Goal: Task Accomplishment & Management: Use online tool/utility

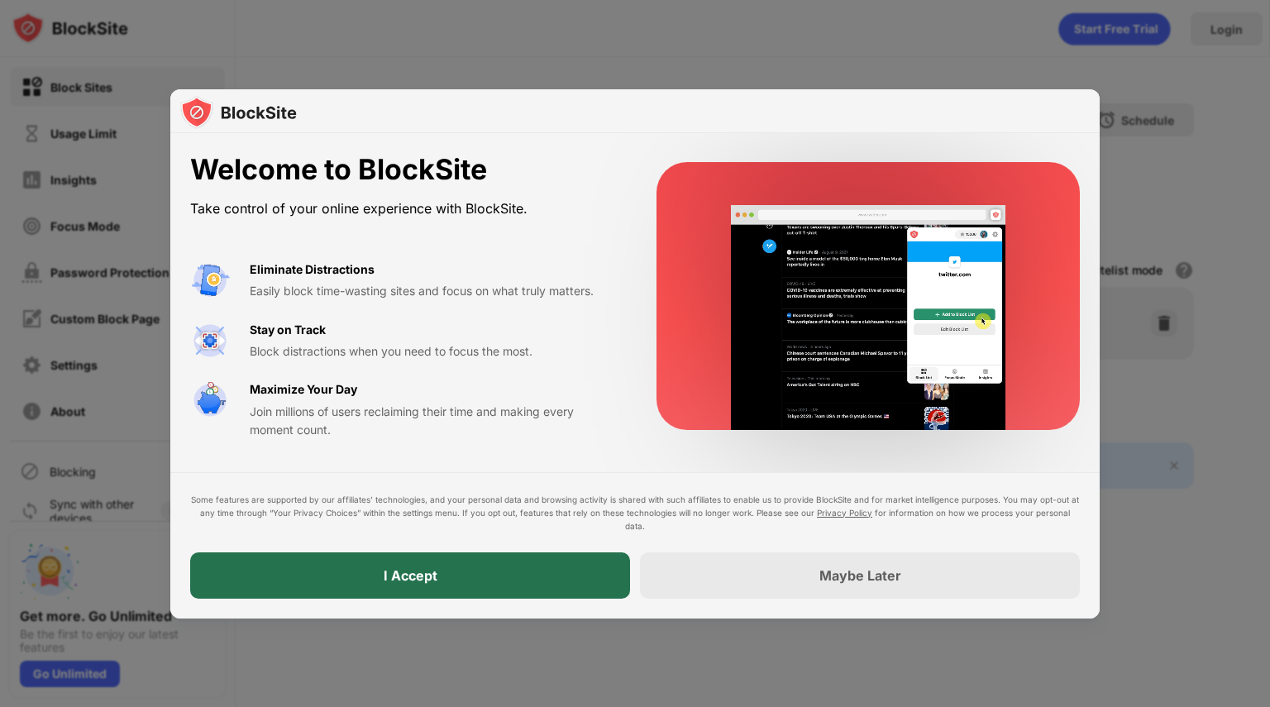
click at [400, 567] on div "I Accept" at bounding box center [411, 575] width 54 height 17
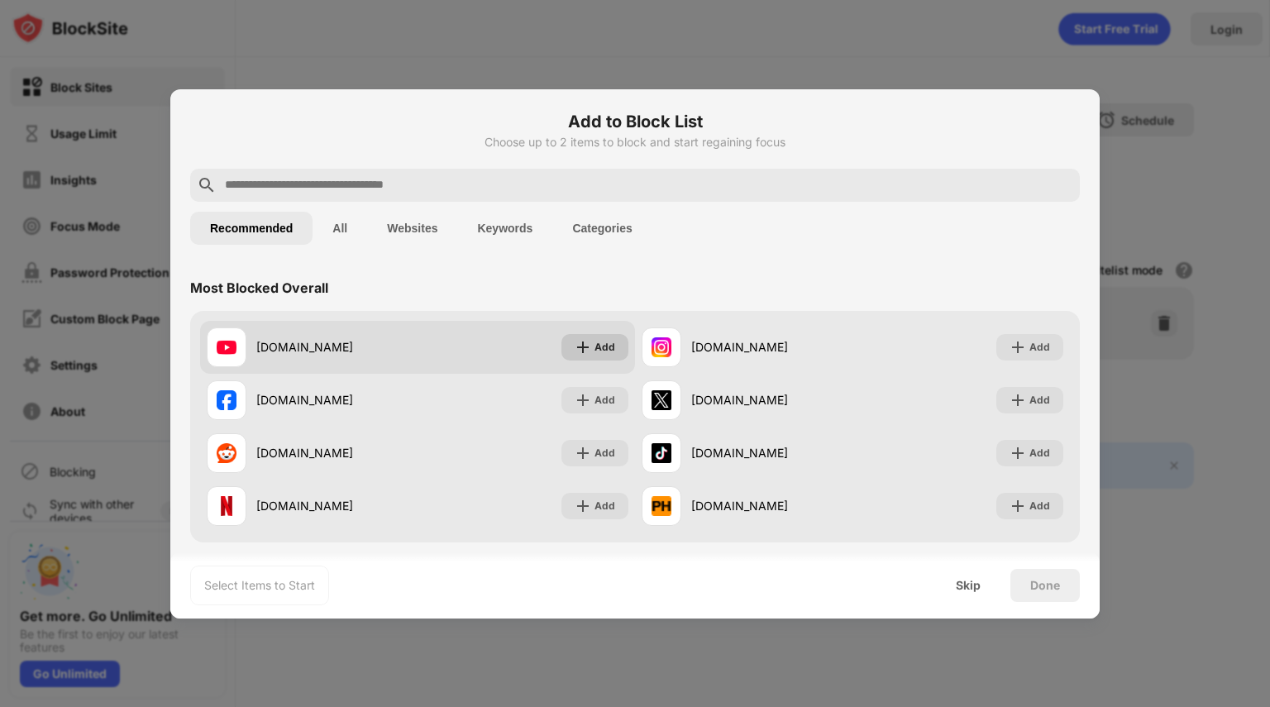
click at [586, 354] on img at bounding box center [583, 347] width 17 height 17
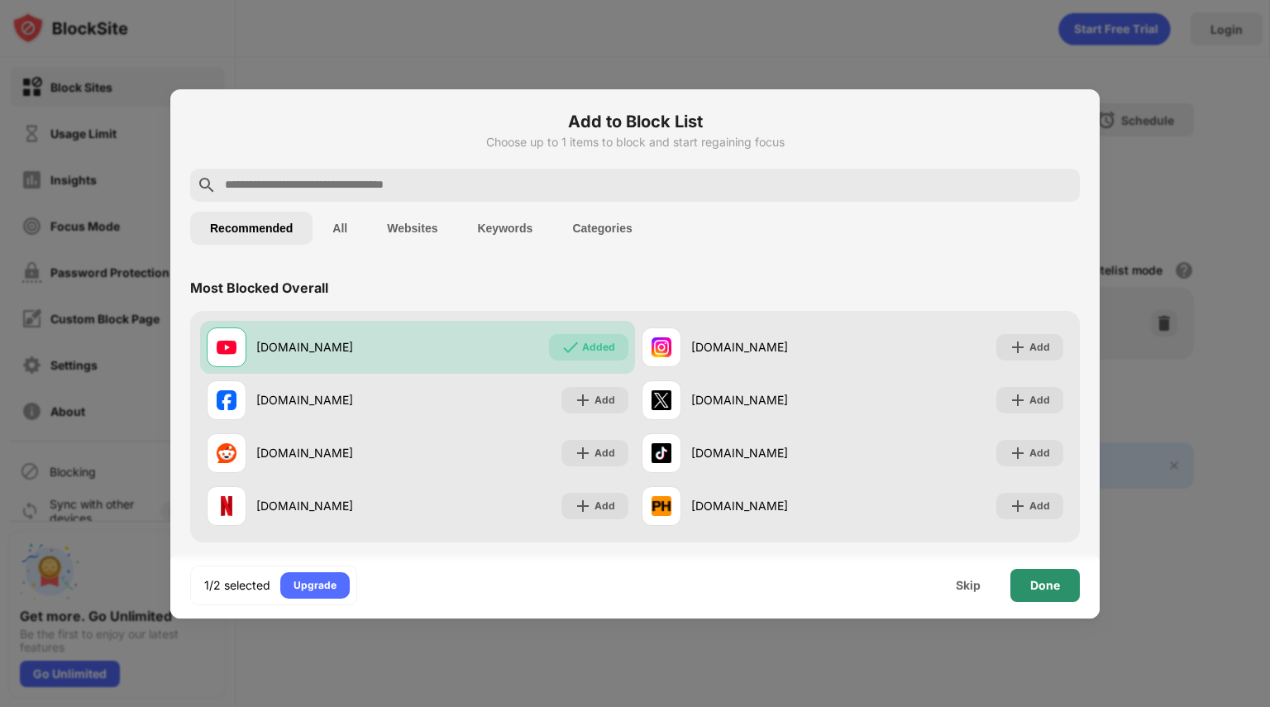
click at [1032, 575] on div "Done" at bounding box center [1045, 585] width 69 height 33
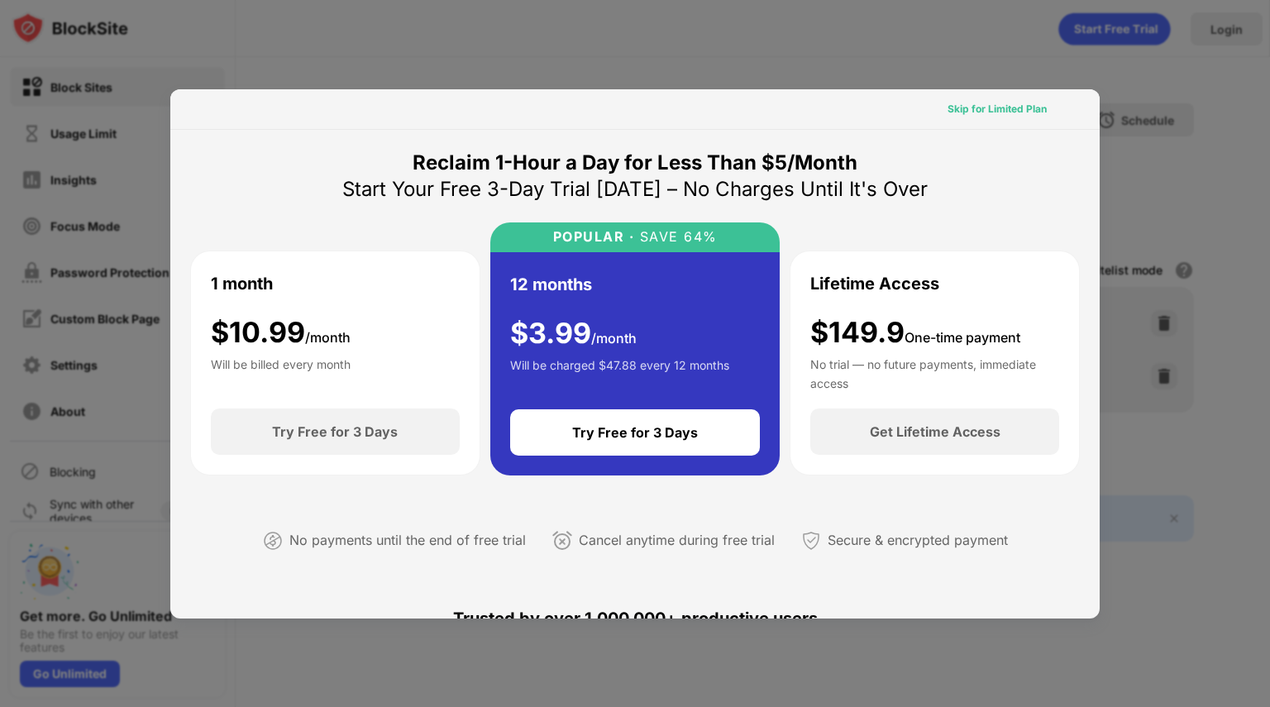
click at [954, 99] on div "Skip for Limited Plan" at bounding box center [998, 109] width 126 height 26
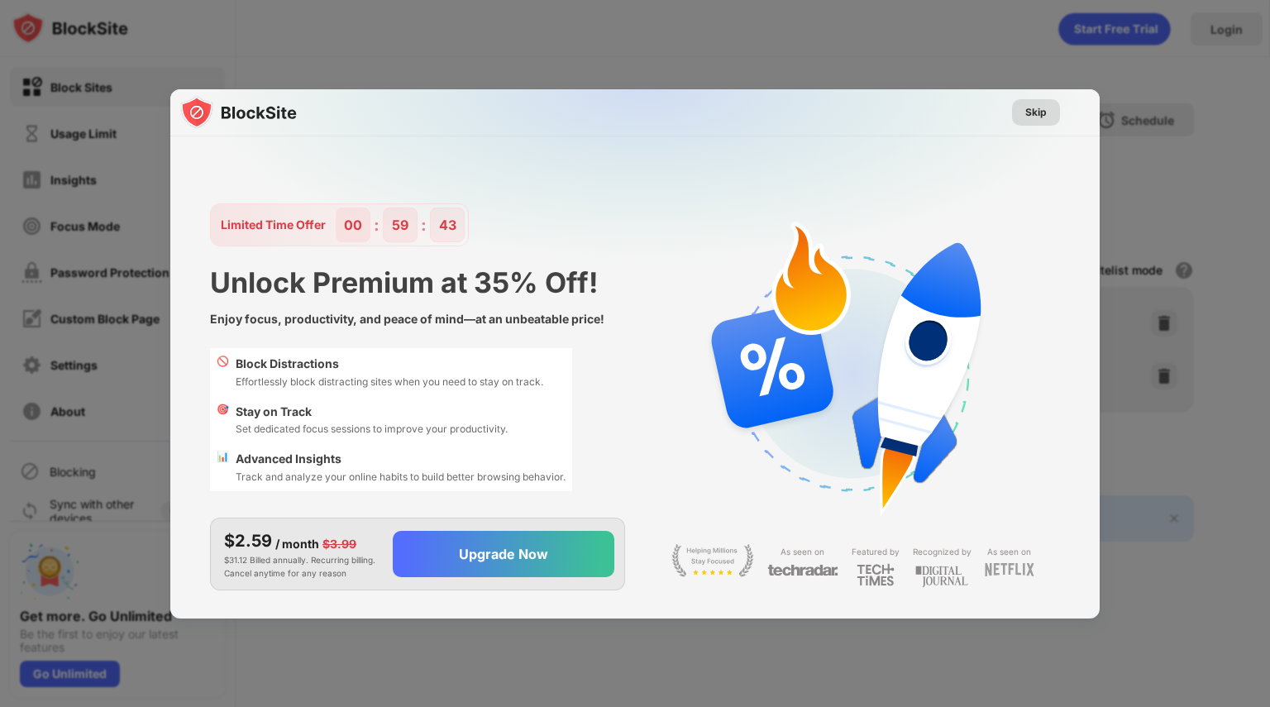
click at [1034, 108] on div "Skip" at bounding box center [1037, 112] width 22 height 17
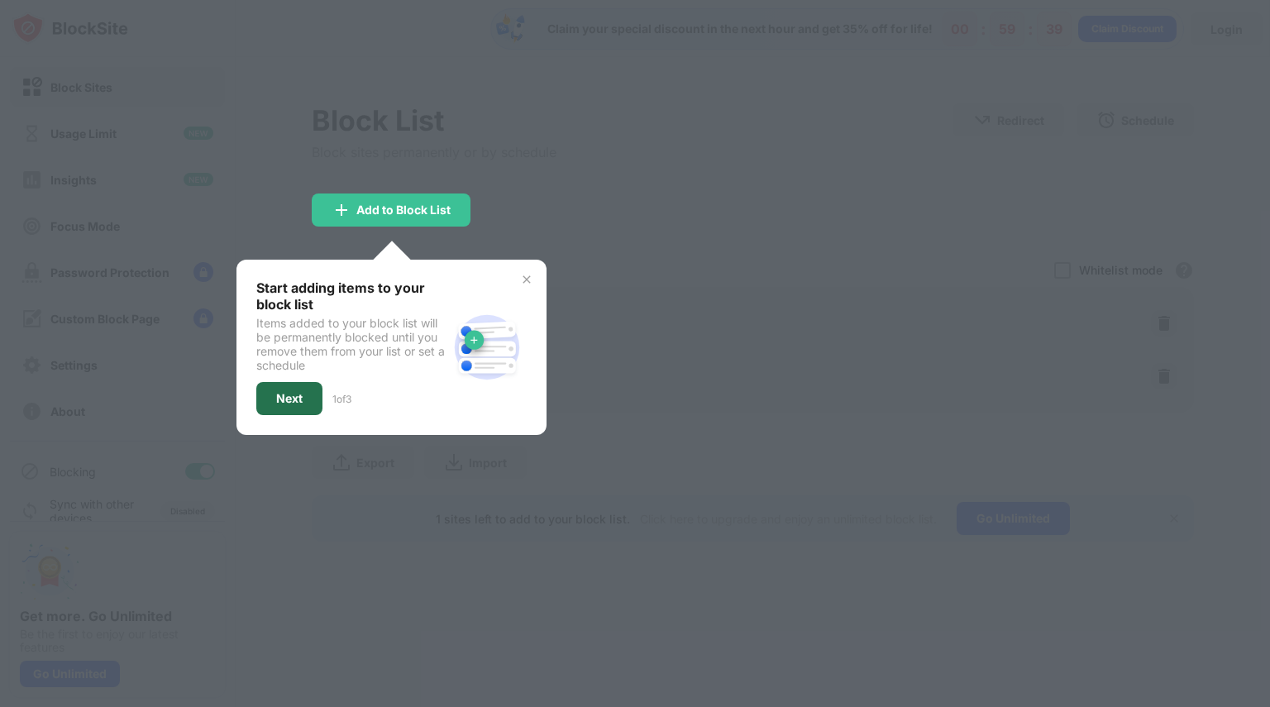
click at [295, 392] on div "Next" at bounding box center [289, 398] width 26 height 13
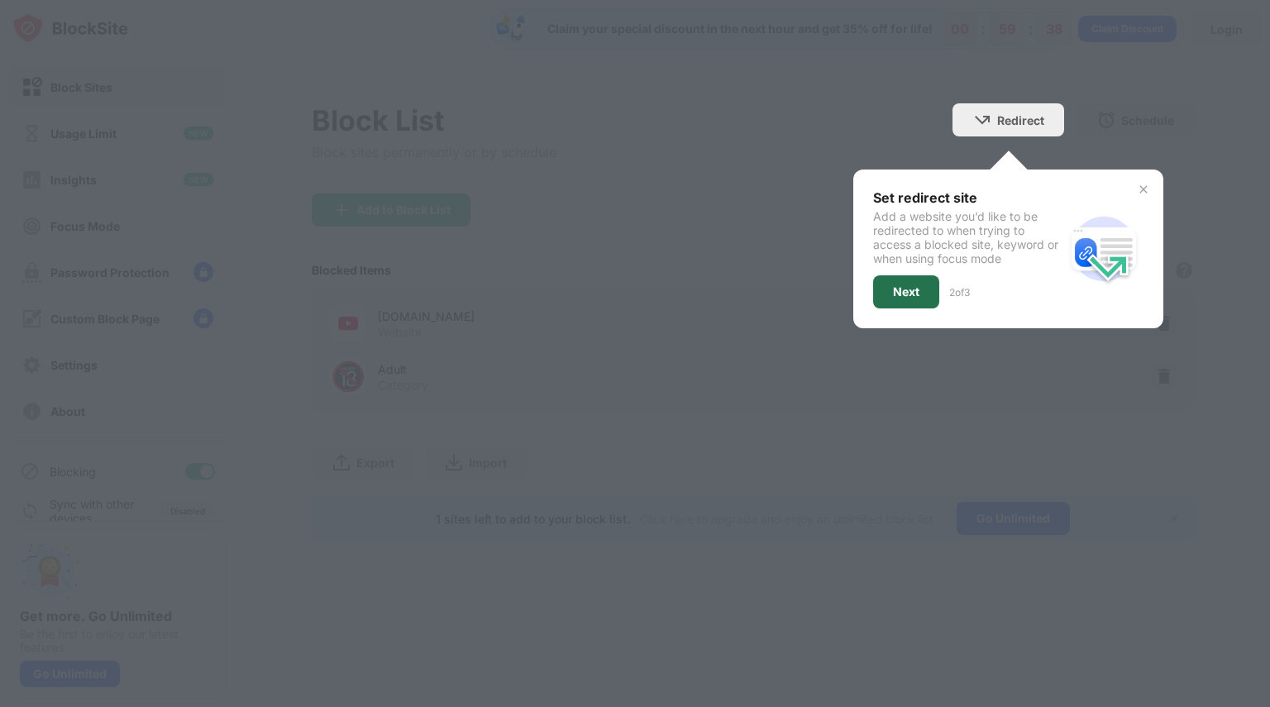
click at [900, 285] on div "Next" at bounding box center [906, 291] width 26 height 13
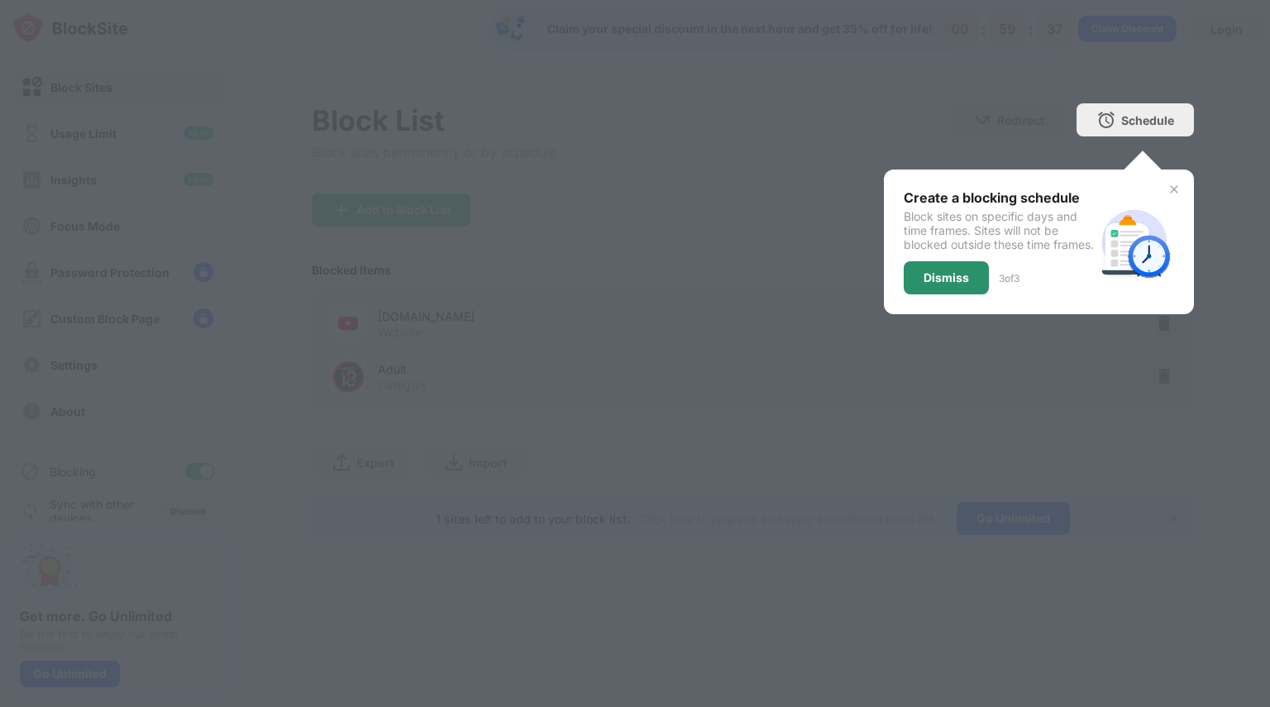
click at [954, 285] on div "Dismiss" at bounding box center [946, 277] width 45 height 13
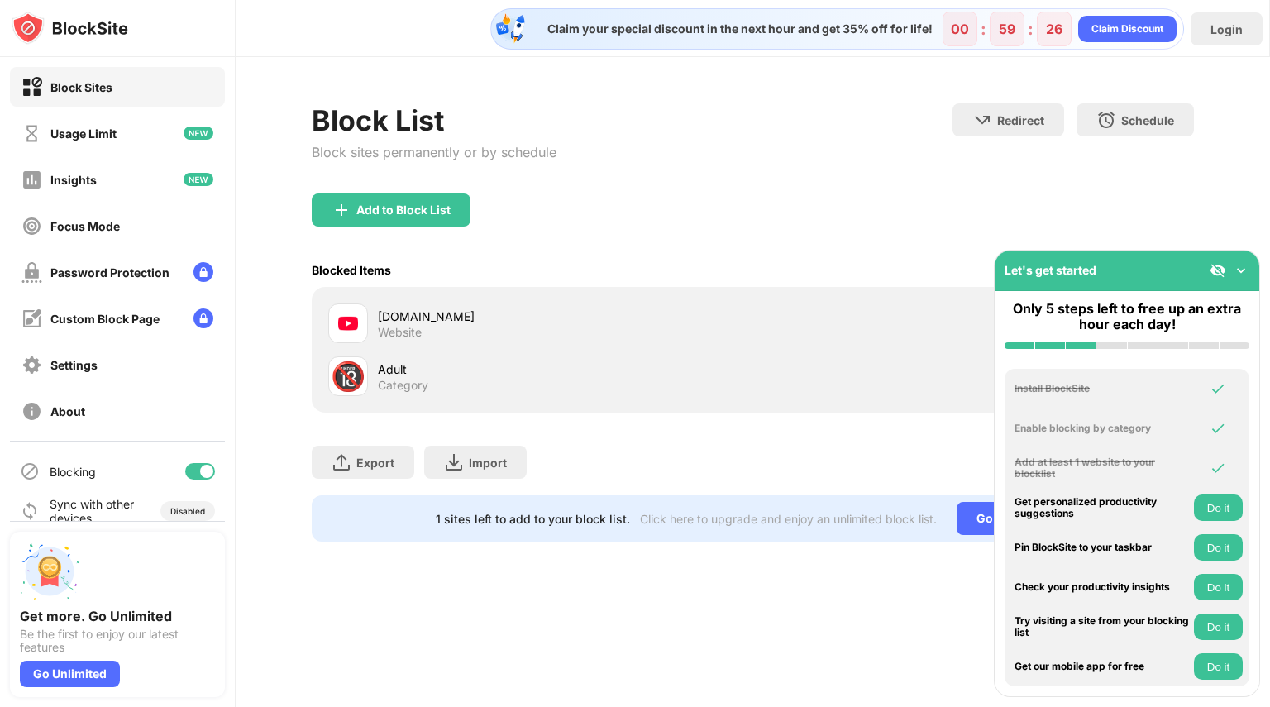
click at [1242, 264] on img at bounding box center [1241, 270] width 17 height 17
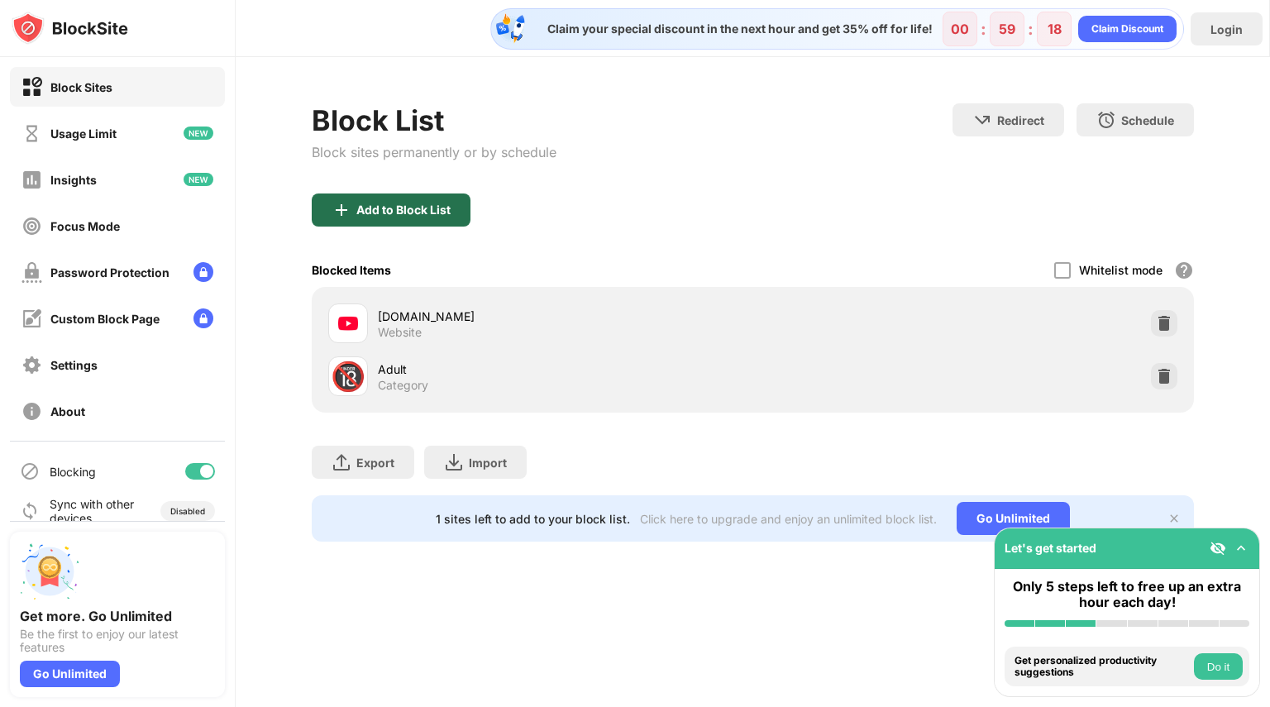
click at [390, 218] on div "Add to Block List" at bounding box center [391, 210] width 159 height 33
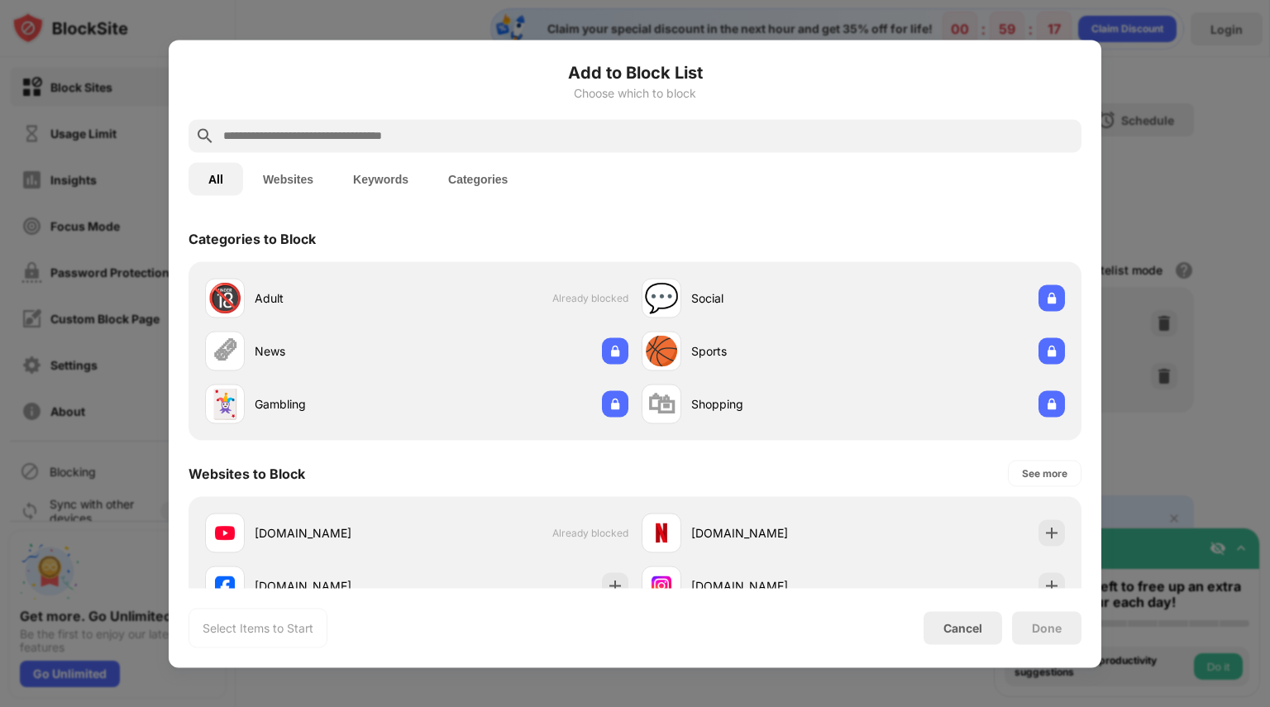
click at [322, 128] on input "text" at bounding box center [649, 136] width 854 height 20
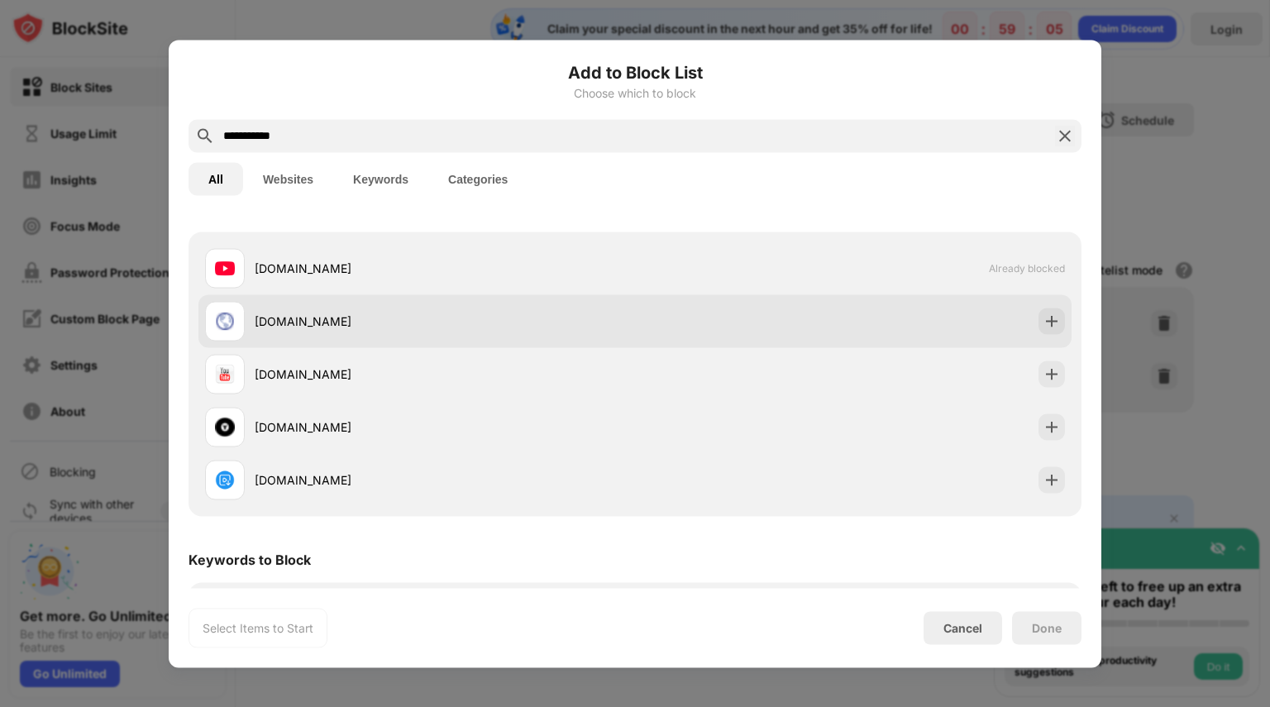
scroll to position [96, 0]
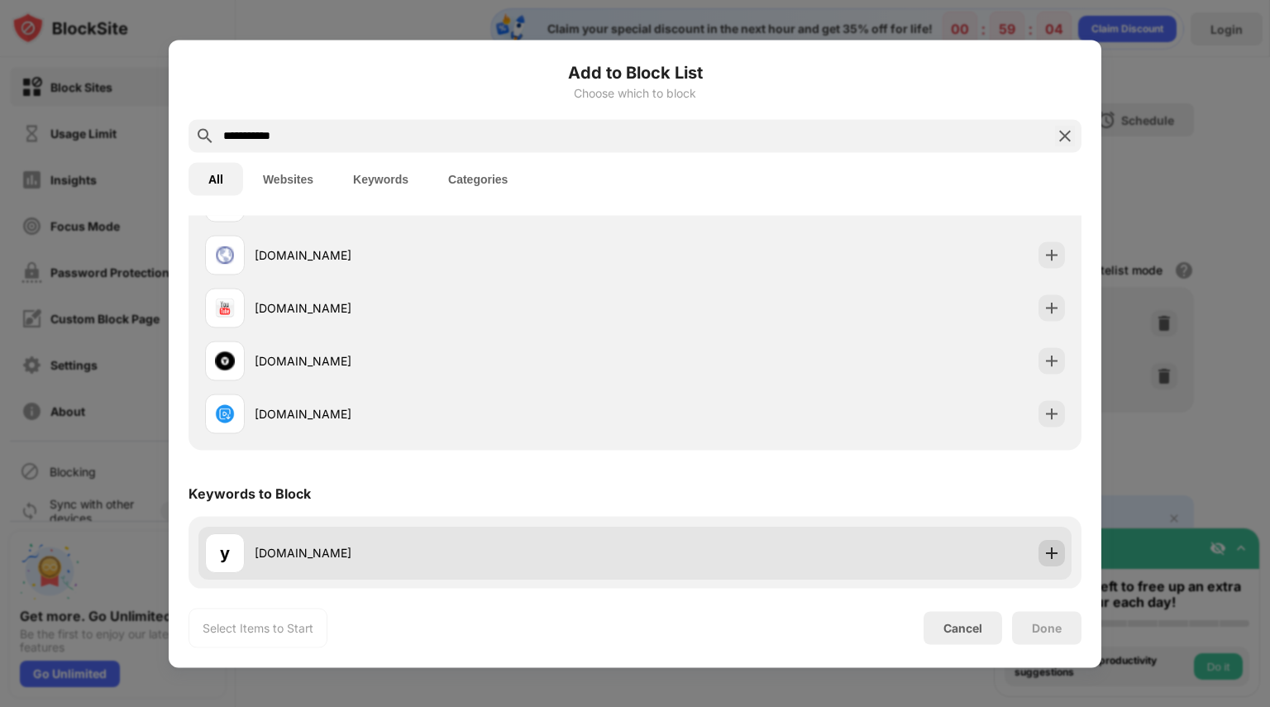
type input "**********"
click at [1039, 557] on div at bounding box center [1052, 552] width 26 height 26
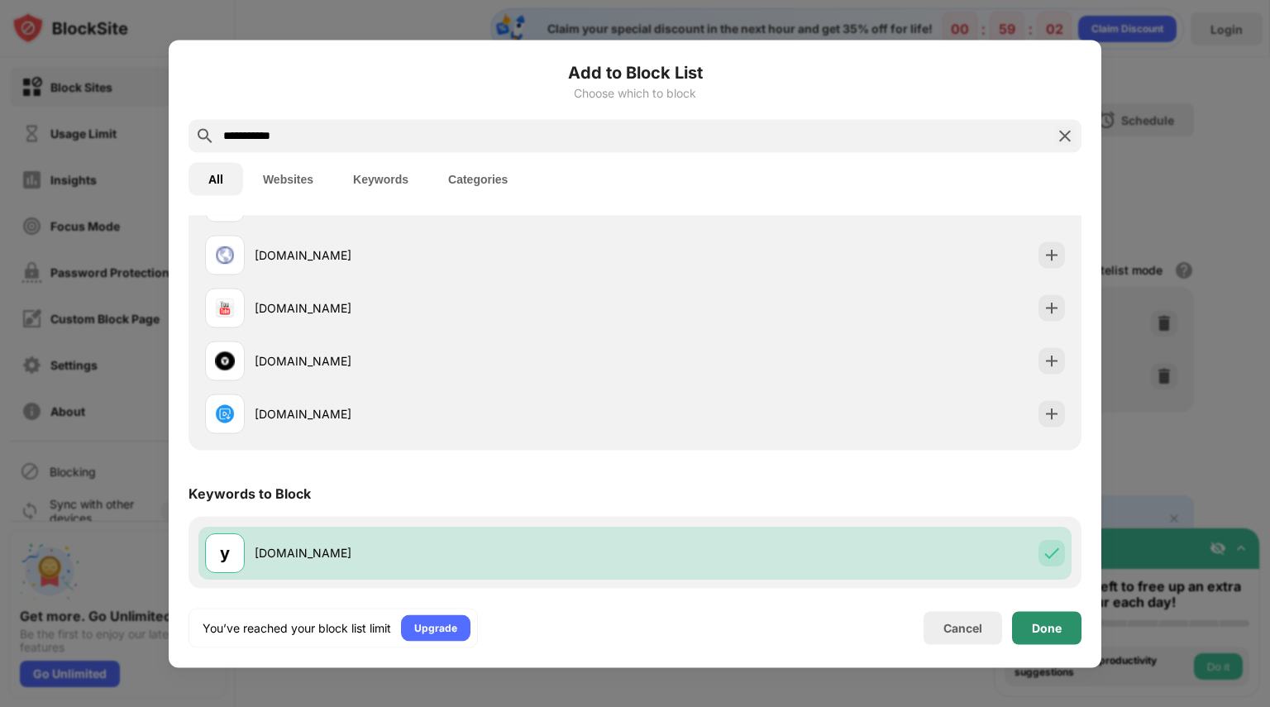
click at [1052, 623] on div "Done" at bounding box center [1047, 627] width 30 height 13
